Goal: Check status: Check status

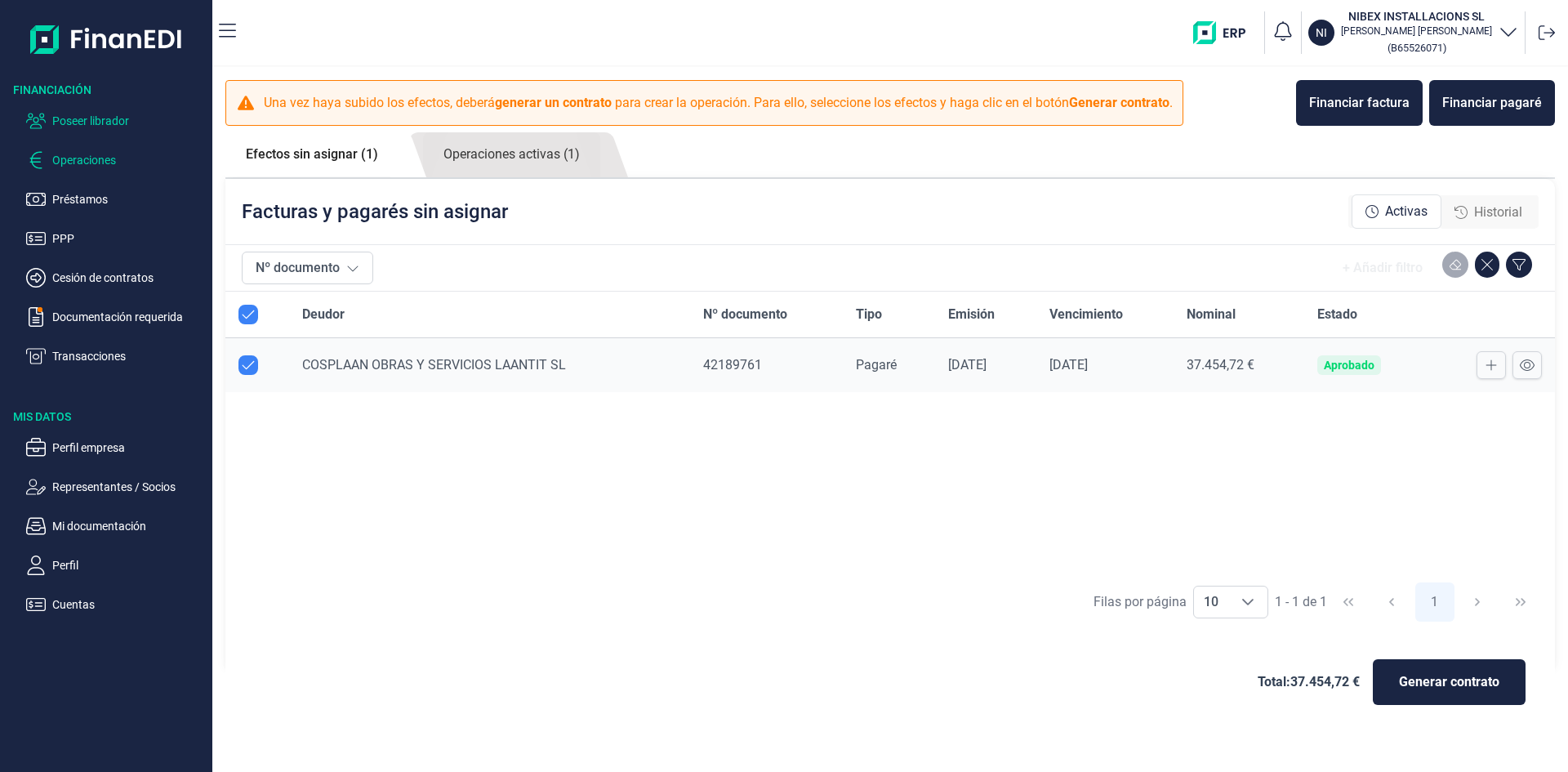
click at [120, 117] on p "Poseer librador" at bounding box center [129, 120] width 154 height 20
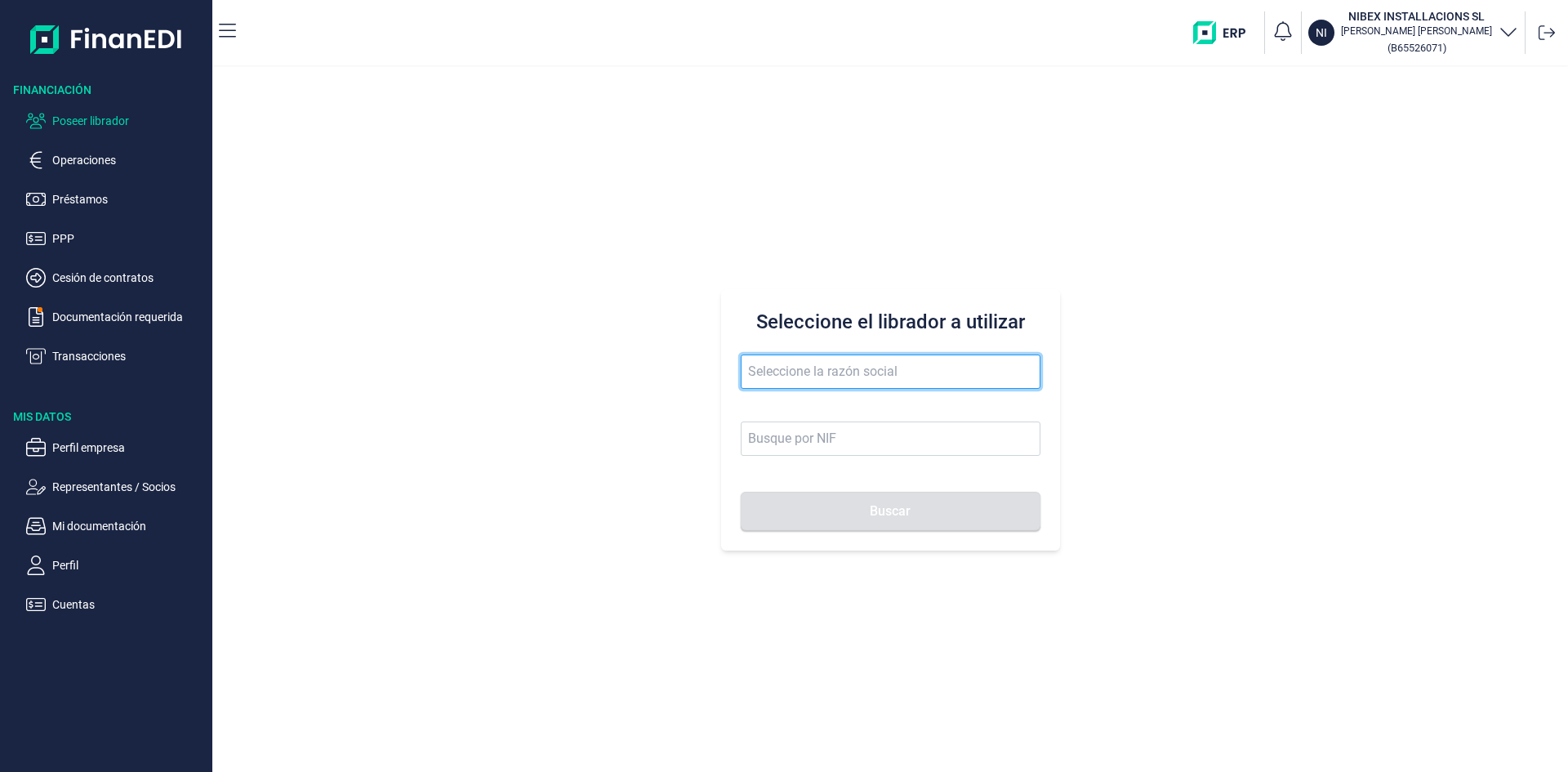
click at [759, 383] on input "text" at bounding box center [890, 371] width 300 height 34
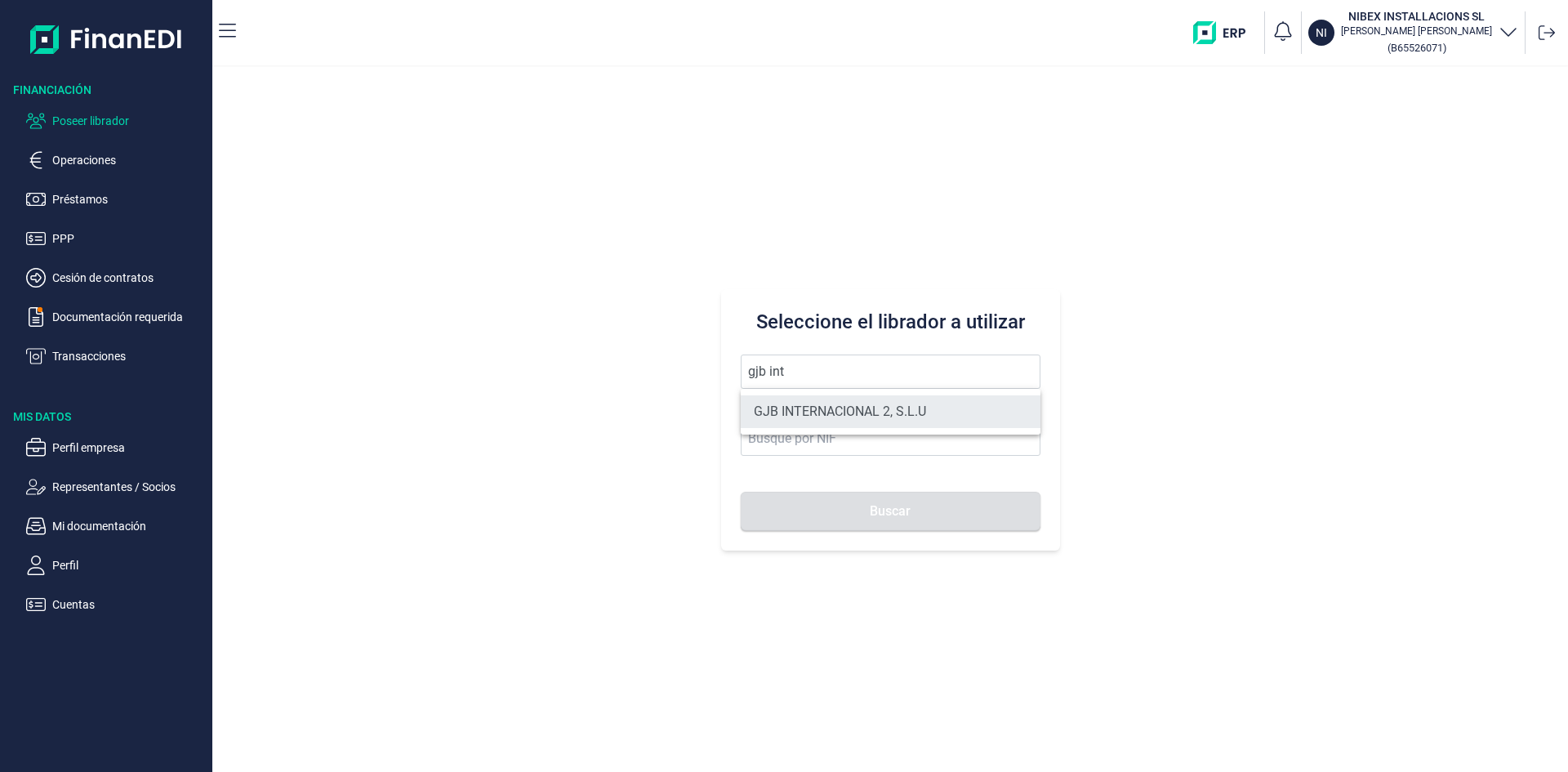
click at [871, 402] on li "GJB INTERNACIONAL 2, S.L.U" at bounding box center [890, 412] width 300 height 32
type input "GJB INTERNACIONAL 2, S.L.U"
type input "B05482971"
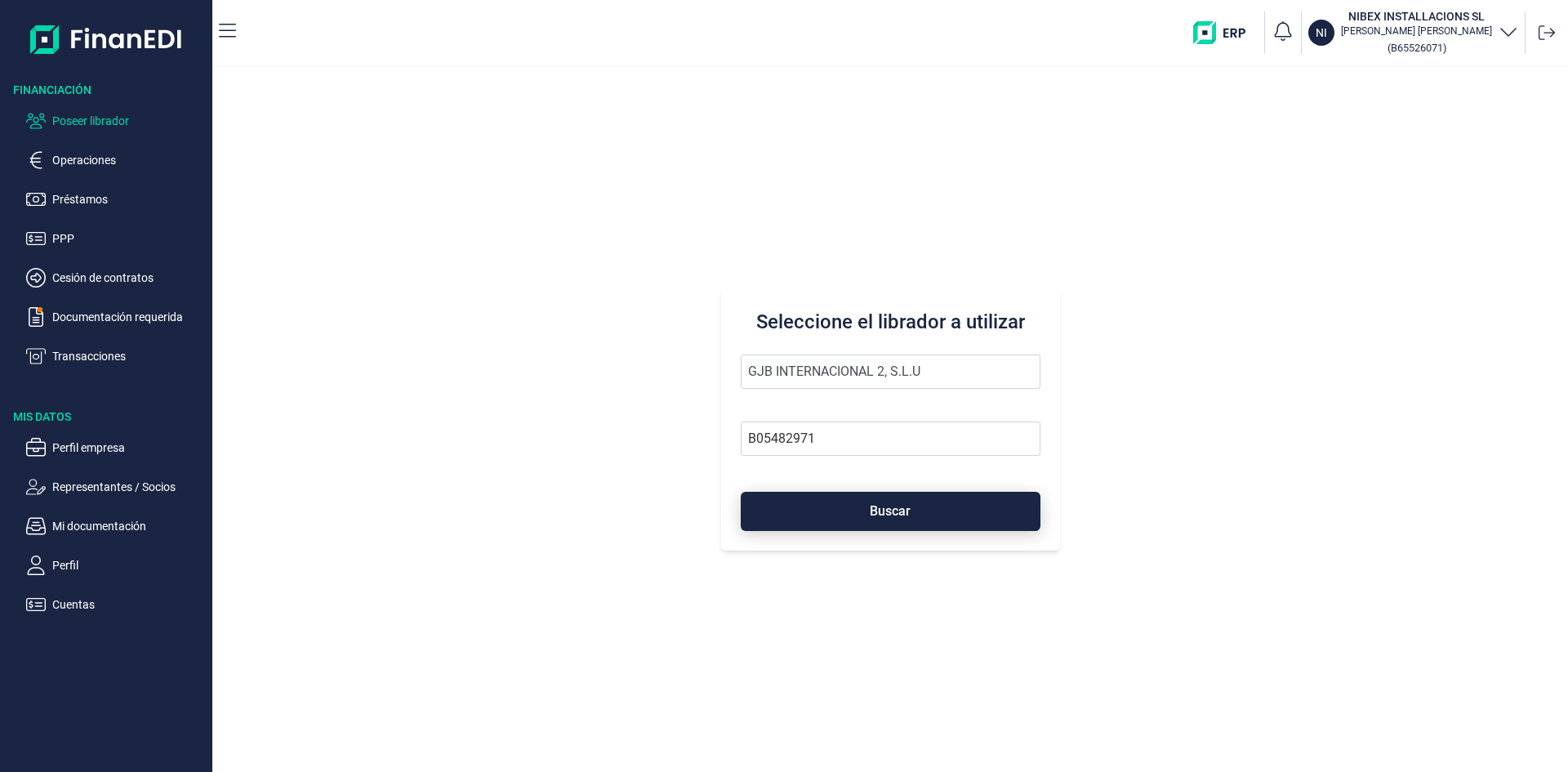
click at [893, 506] on span "Buscar" at bounding box center [890, 511] width 41 height 12
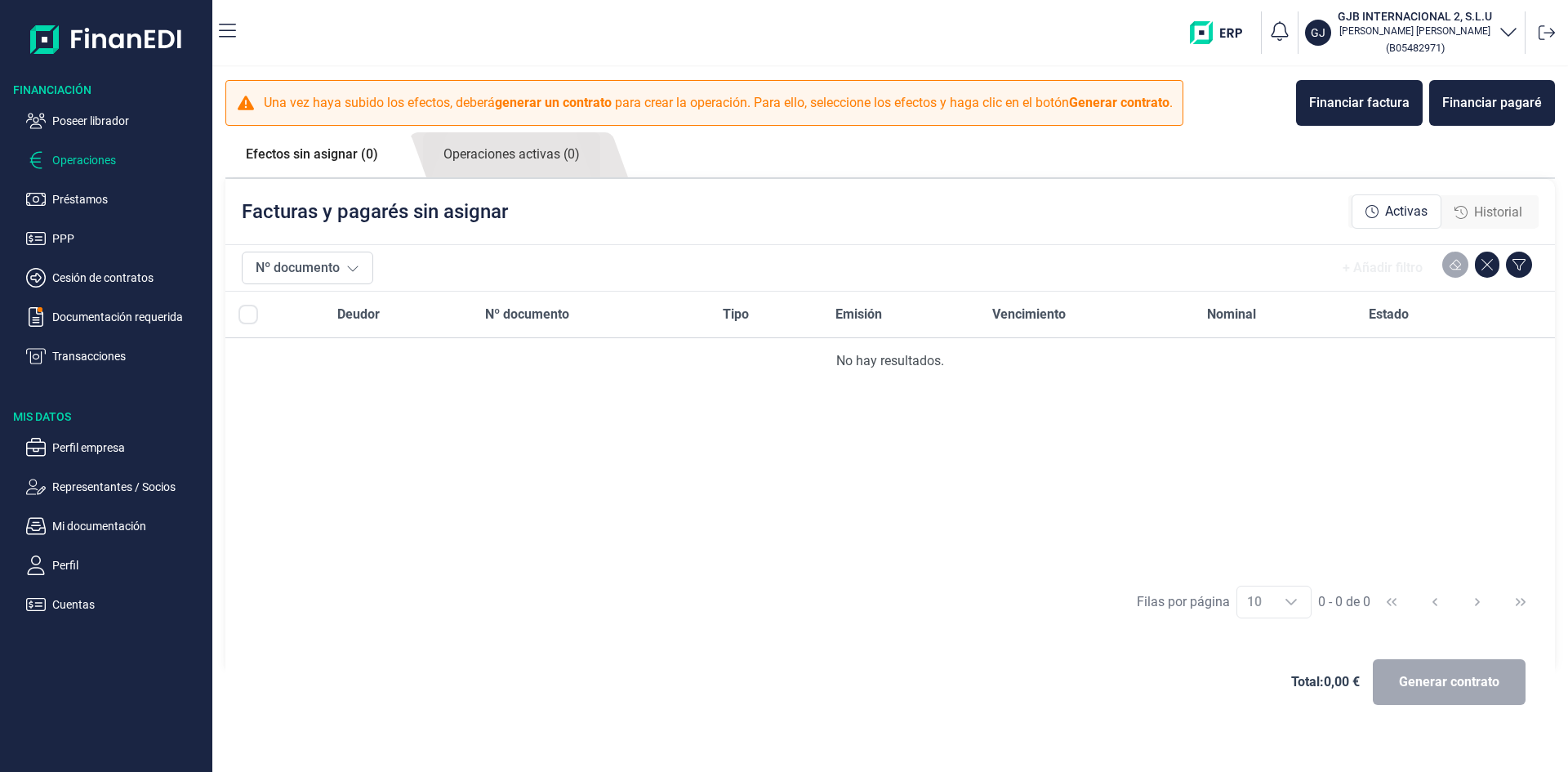
click at [96, 163] on p "Operaciones" at bounding box center [129, 160] width 154 height 20
click at [524, 158] on link "Operaciones activas (0)" at bounding box center [511, 155] width 177 height 45
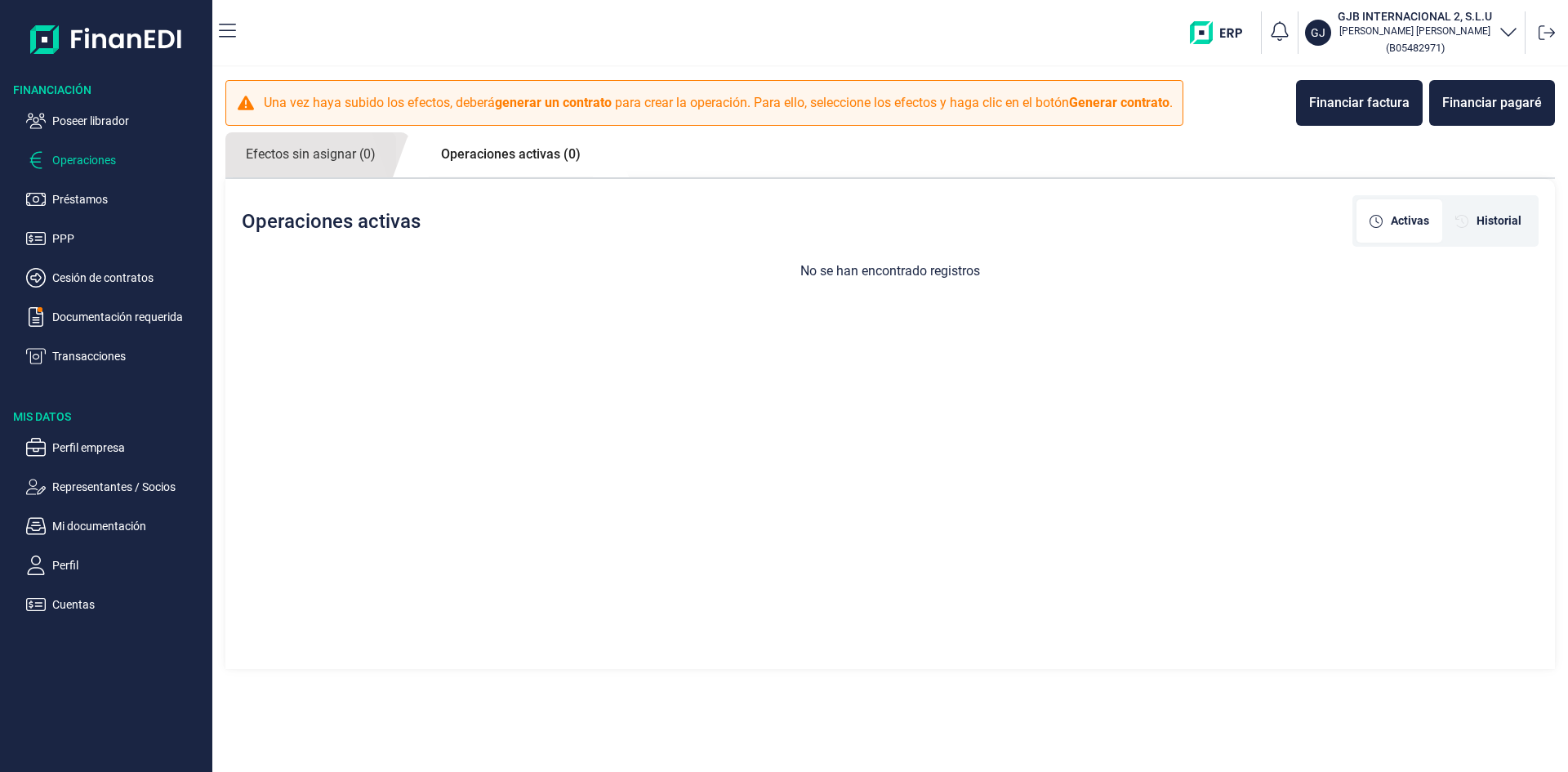
click at [94, 148] on ul "Poseer librador Operaciones Préstamos PPP Cesión de contratos Documentación req…" at bounding box center [106, 232] width 213 height 268
click at [95, 157] on p "Operaciones" at bounding box center [129, 160] width 154 height 20
click at [325, 167] on link "Efectos sin asignar (0)" at bounding box center [311, 155] width 171 height 45
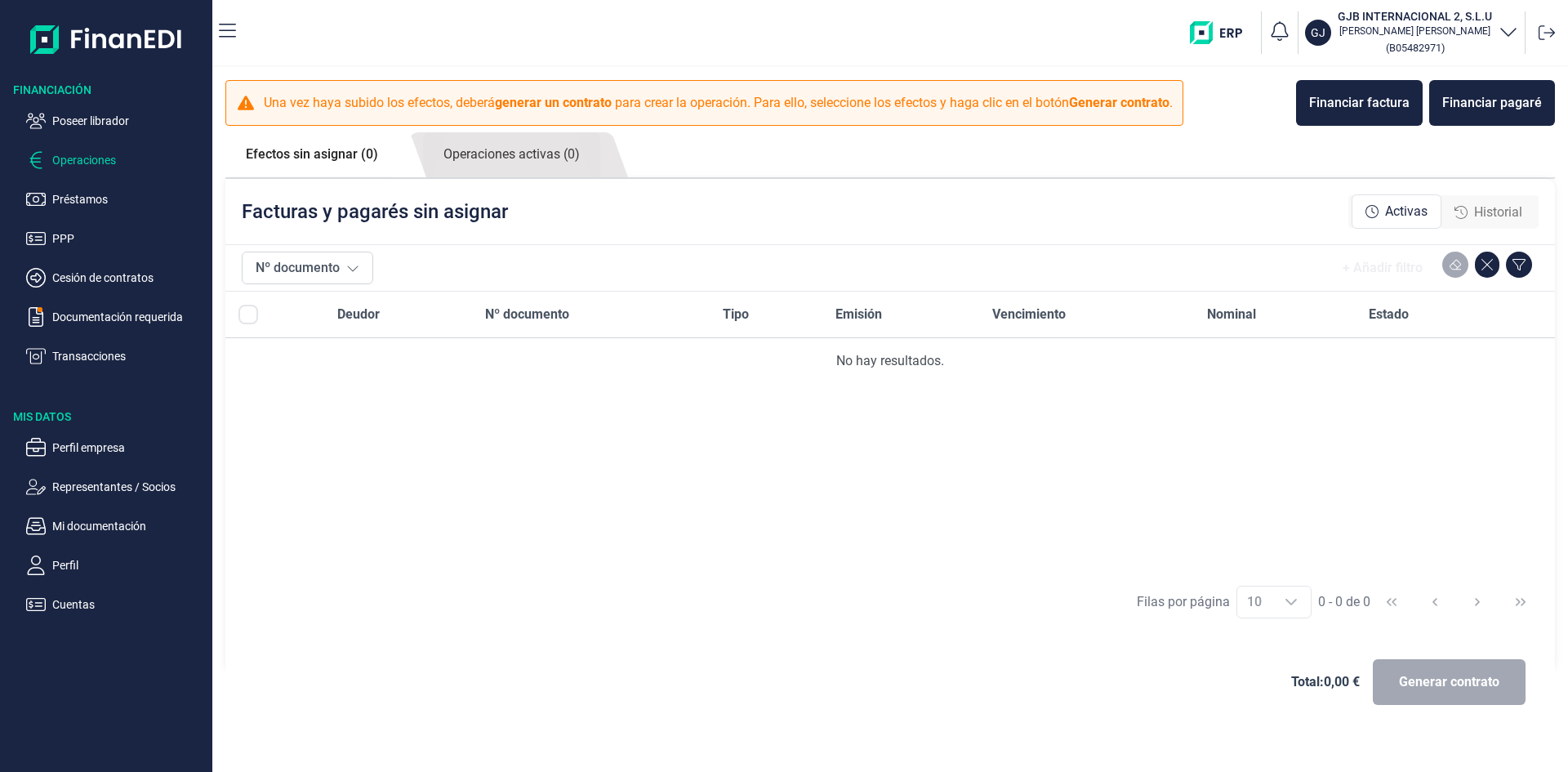
click at [95, 155] on p "Operaciones" at bounding box center [129, 160] width 154 height 20
click at [112, 361] on p "Transacciones" at bounding box center [129, 355] width 154 height 20
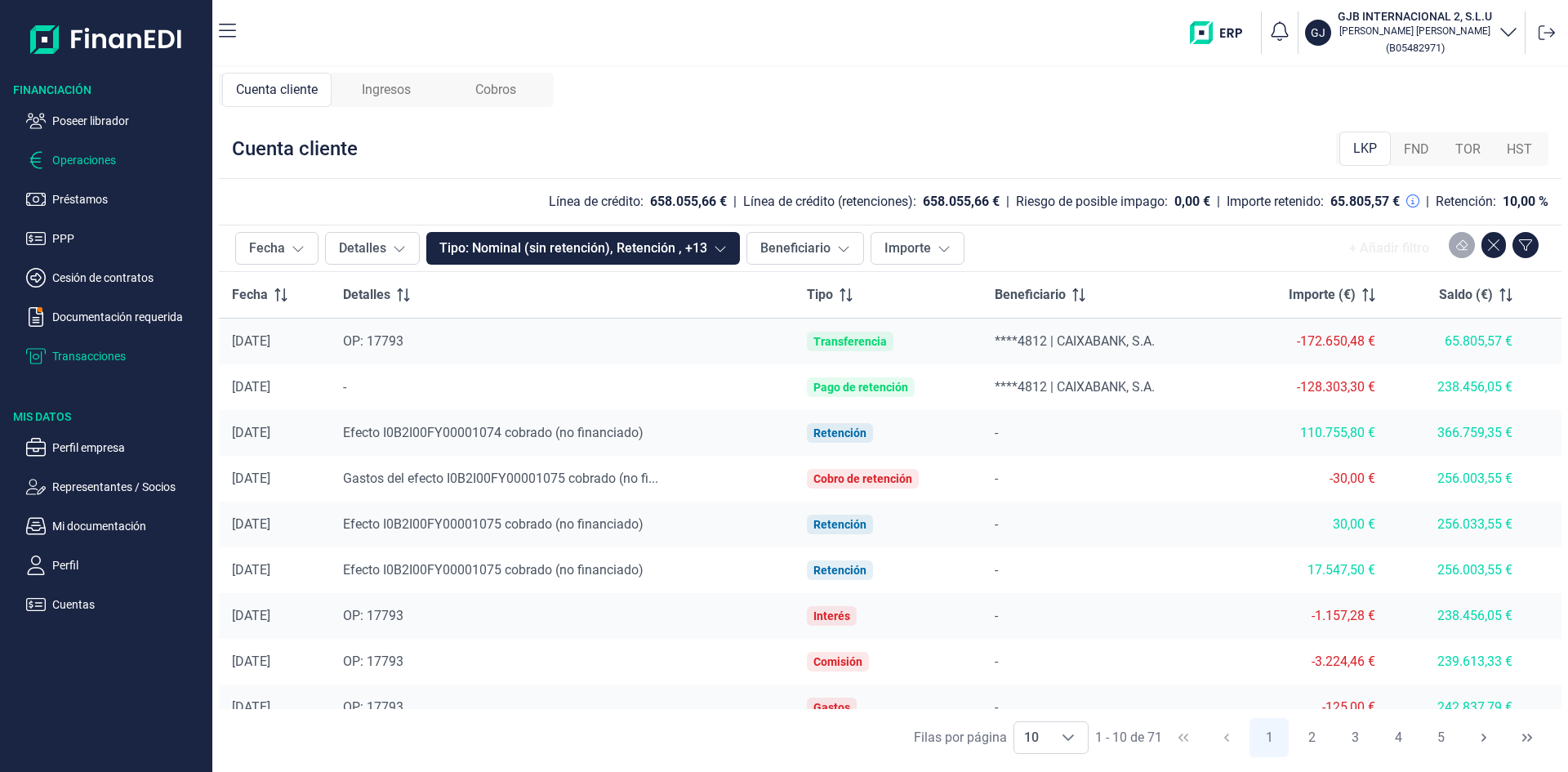
click at [80, 162] on p "Operaciones" at bounding box center [129, 160] width 154 height 20
